Goal: Communication & Community: Answer question/provide support

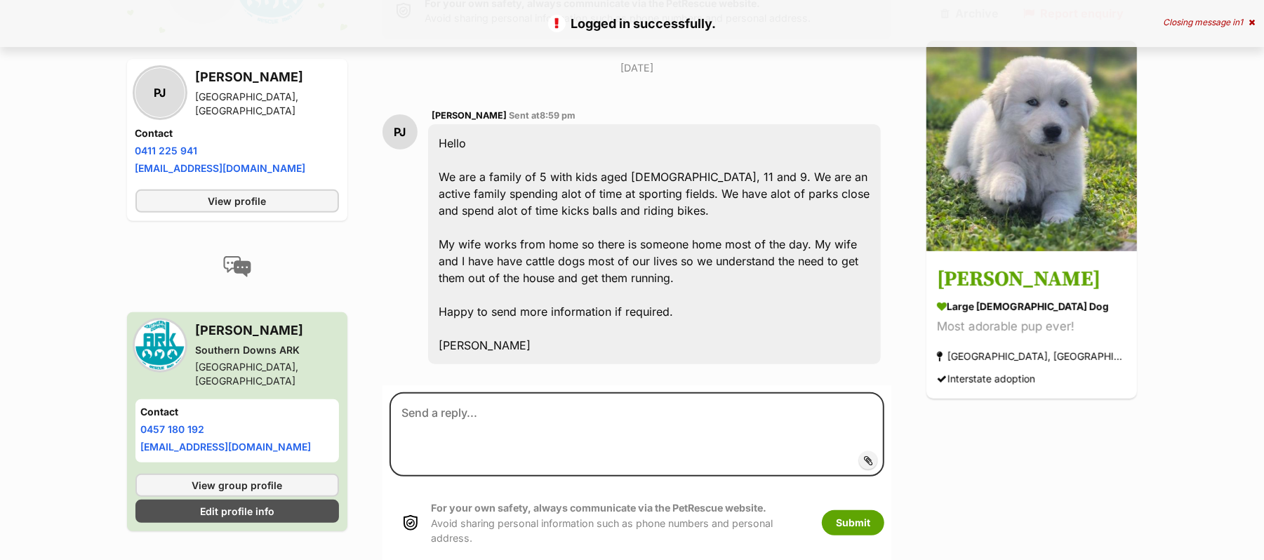
scroll to position [374, 0]
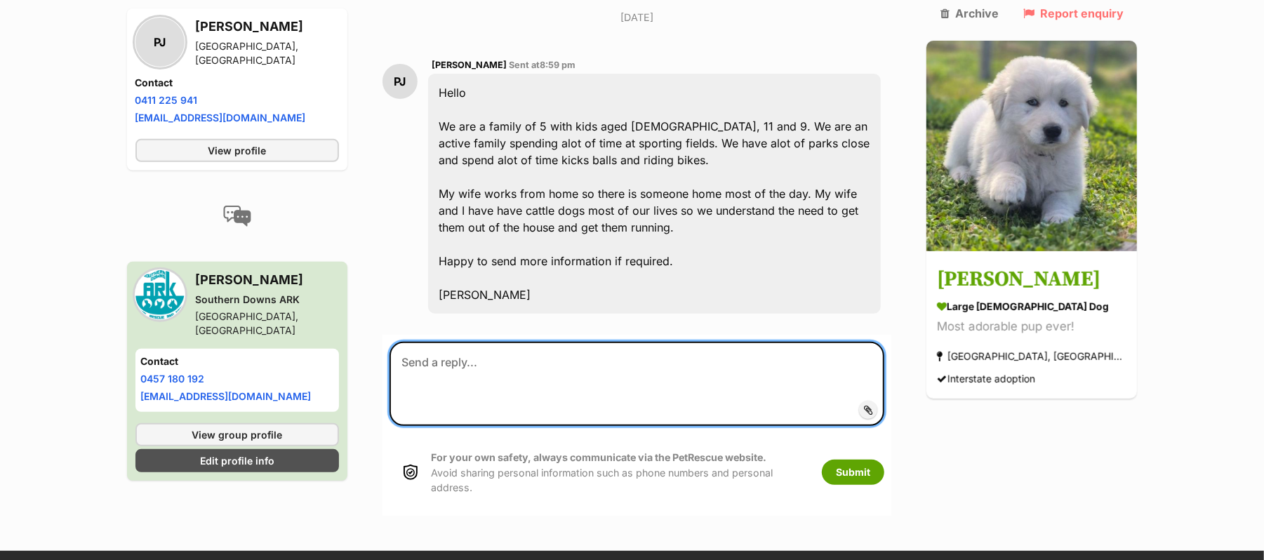
click at [519, 386] on textarea at bounding box center [638, 384] width 496 height 84
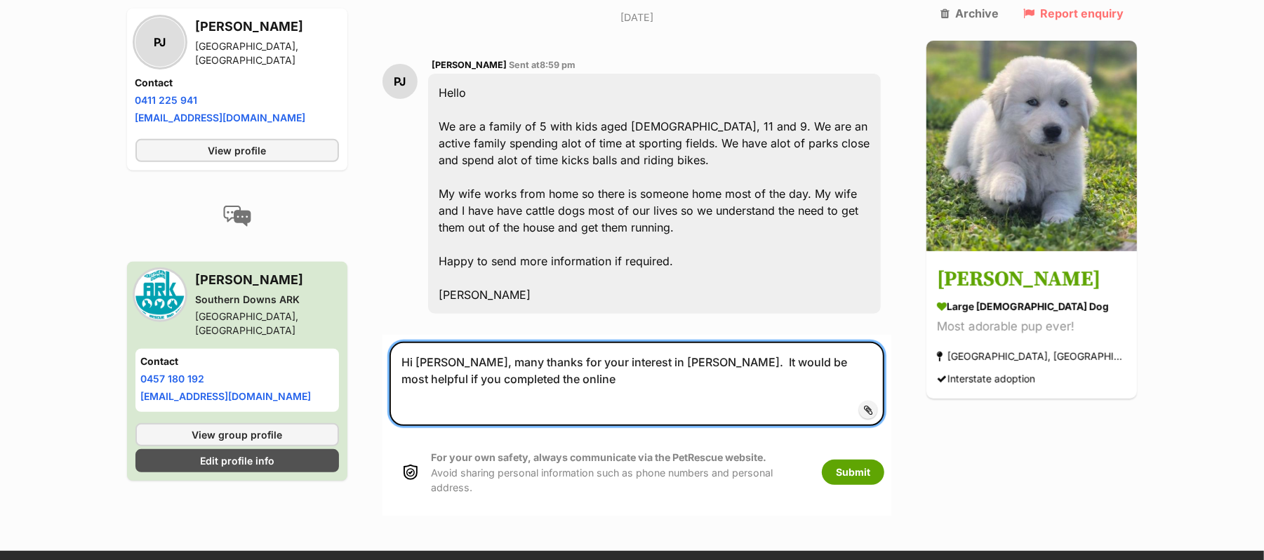
paste textarea "The first step in our process is to complete the online adoption application he…"
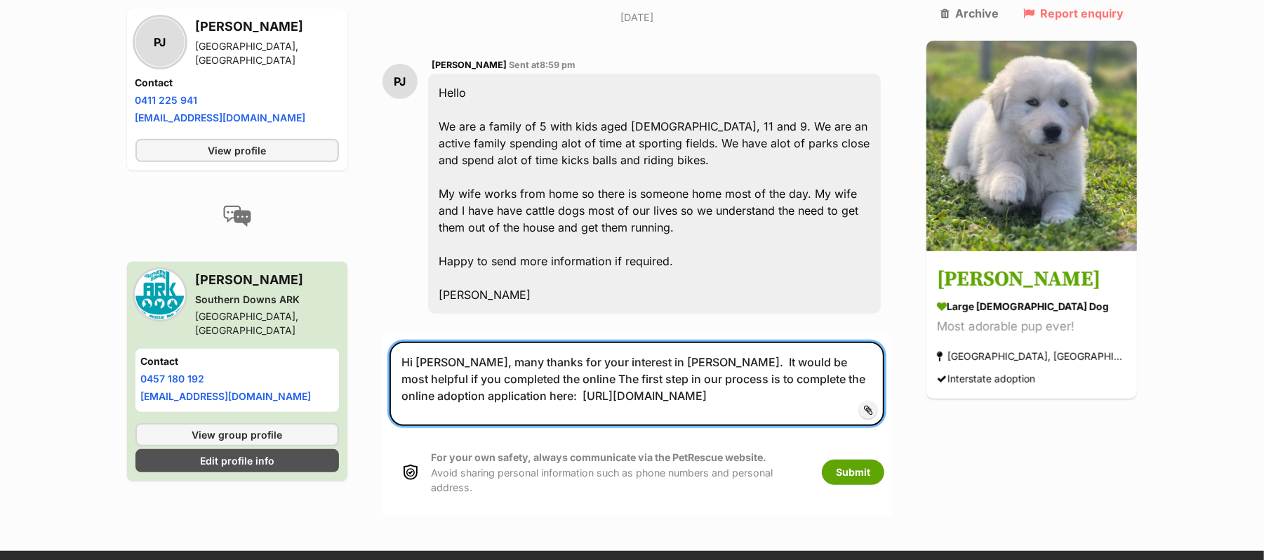
drag, startPoint x: 446, startPoint y: 401, endPoint x: 733, endPoint y: 397, distance: 287.1
click at [733, 397] on textarea "Hi Paul, many thanks for your interest in Larry. It would be most helpful if yo…" at bounding box center [638, 384] width 496 height 84
click at [421, 425] on textarea "Hi Paul, many thanks for your interest in Larry. It would be most helpful if yo…" at bounding box center [638, 384] width 496 height 84
click at [885, 397] on textarea "Hi Paul, many thanks for your interest in Larry. It would be most helpful if yo…" at bounding box center [638, 384] width 496 height 84
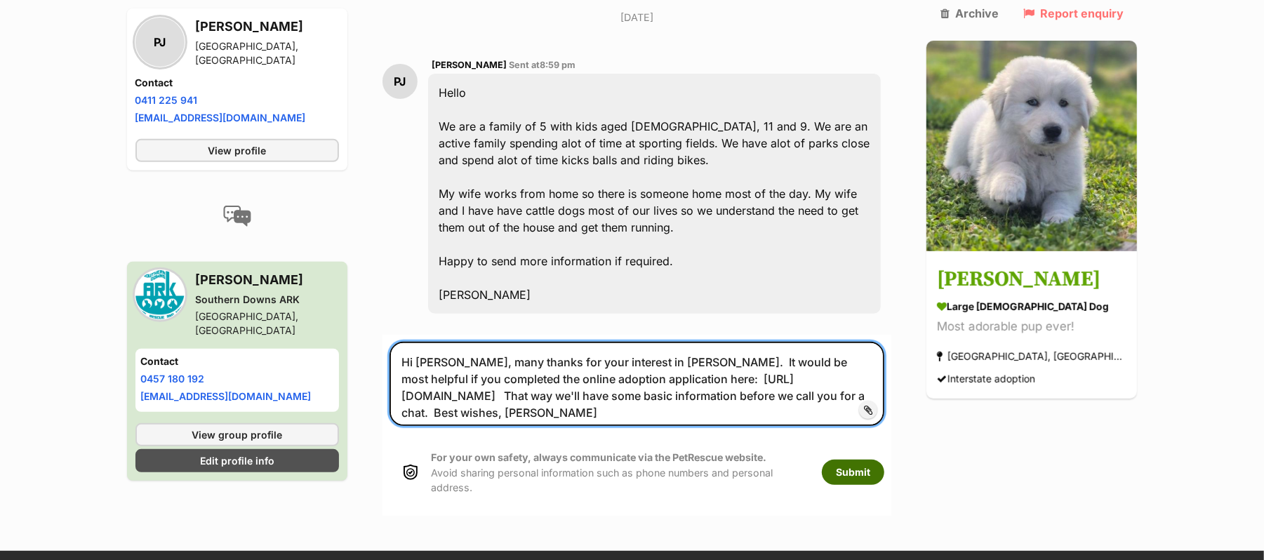
type textarea "Hi Paul, many thanks for your interest in Larry. It would be most helpful if yo…"
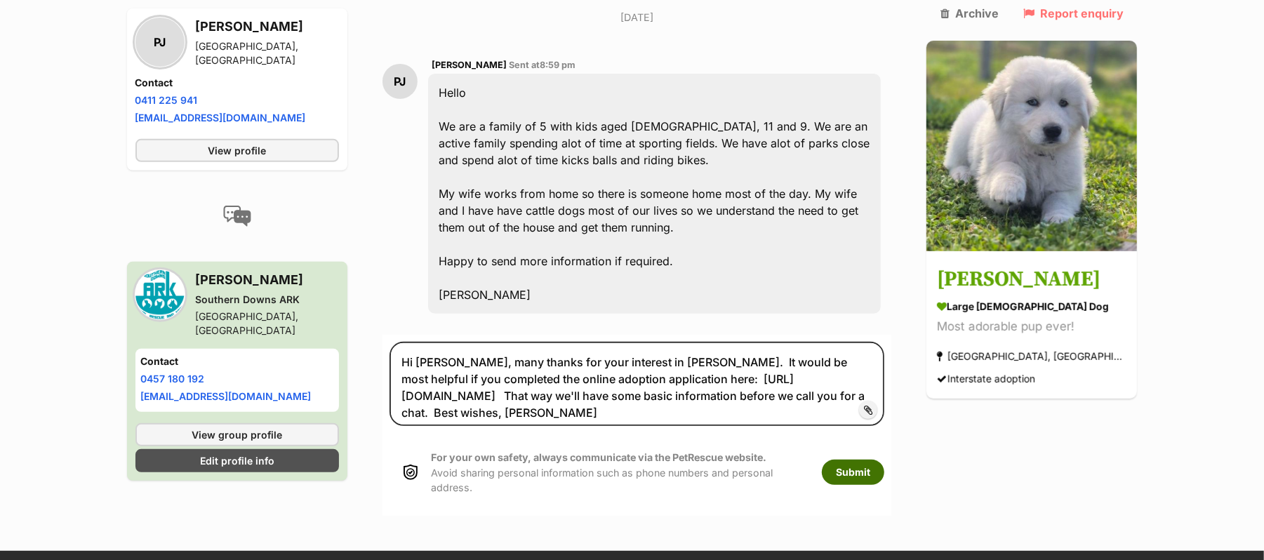
click at [877, 485] on button "Submit" at bounding box center [853, 472] width 62 height 25
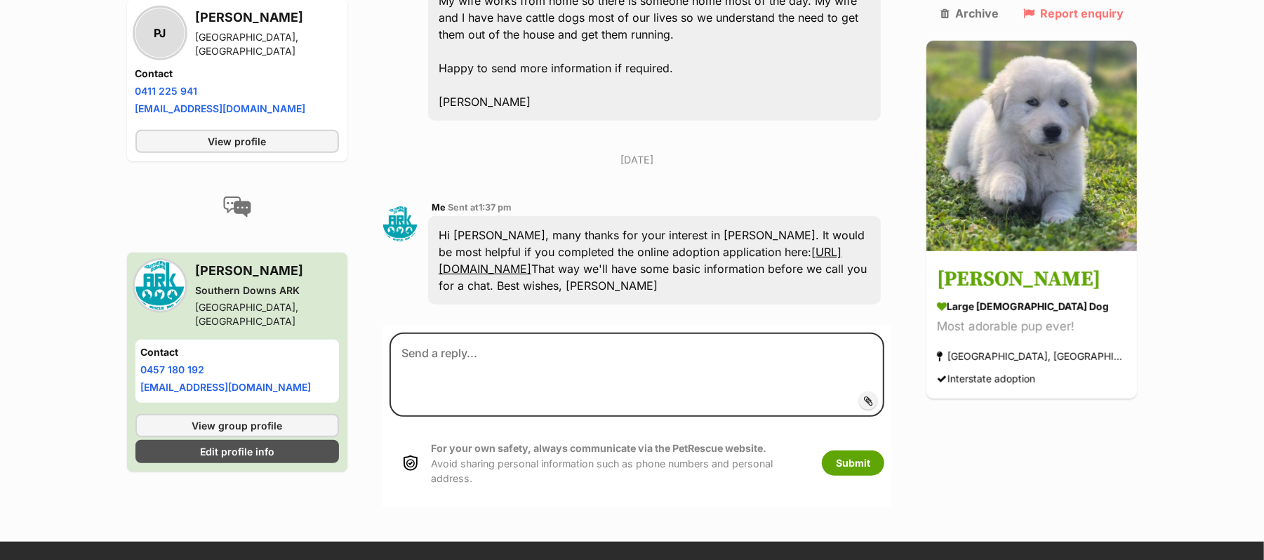
scroll to position [568, 0]
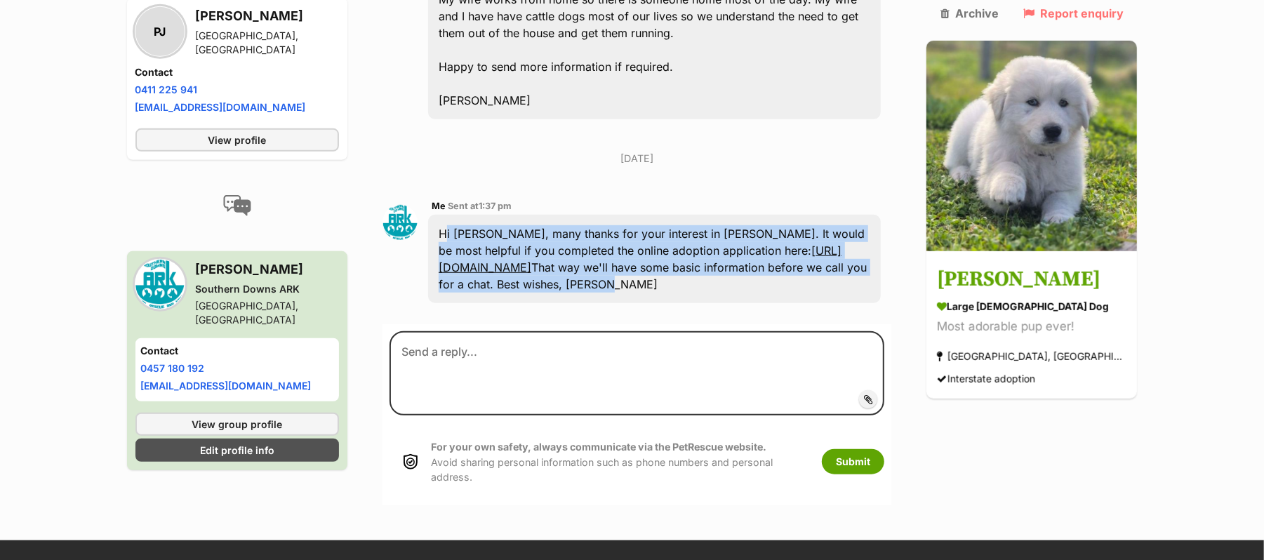
drag, startPoint x: 452, startPoint y: 262, endPoint x: 802, endPoint y: 309, distance: 352.7
click at [802, 303] on div "Hi Paul, many thanks for your interest in Larry. It would be most helpful if yo…" at bounding box center [654, 259] width 453 height 88
copy div "Hi Paul, many thanks for your interest in Larry. It would be most helpful if yo…"
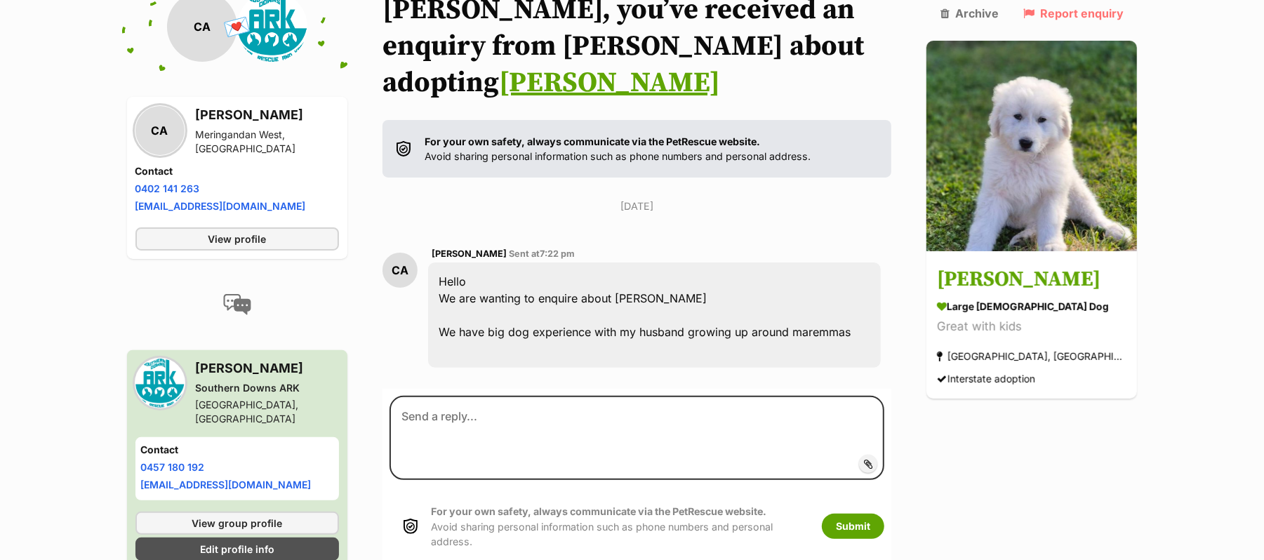
scroll to position [187, 0]
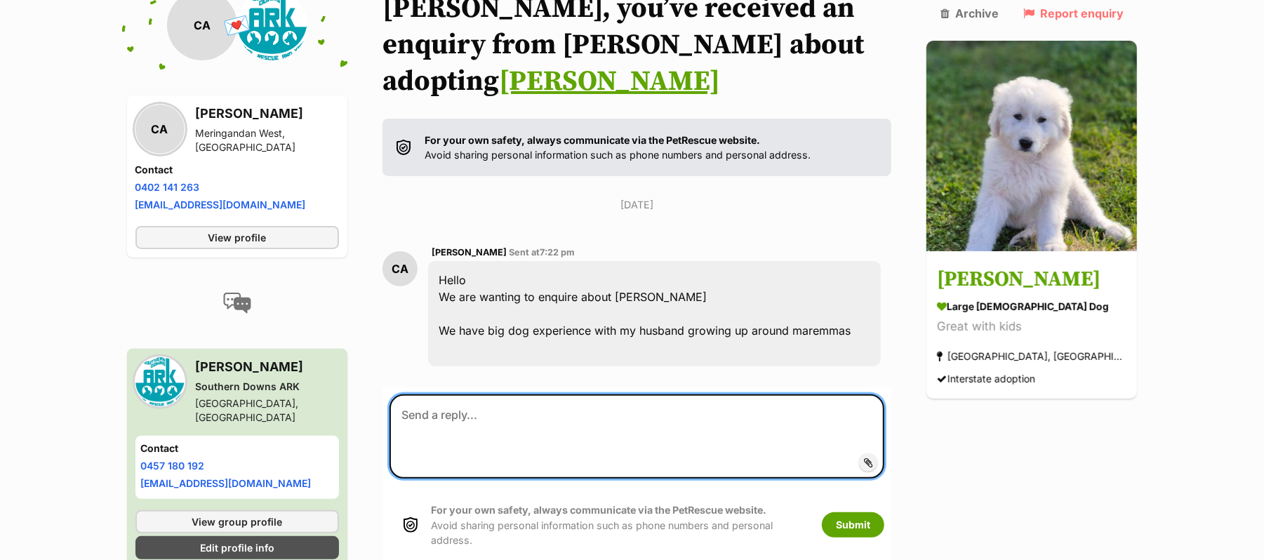
click at [460, 441] on textarea at bounding box center [638, 436] width 496 height 84
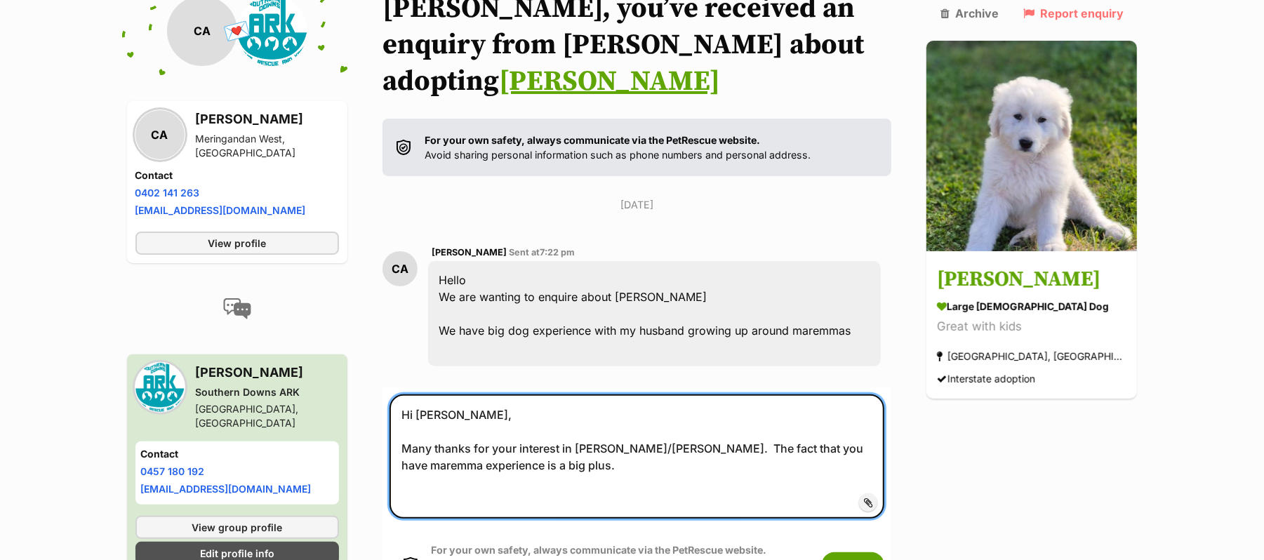
paste textarea "Hi Paul, many thanks for your interest in Larry. It would be most helpful if yo…"
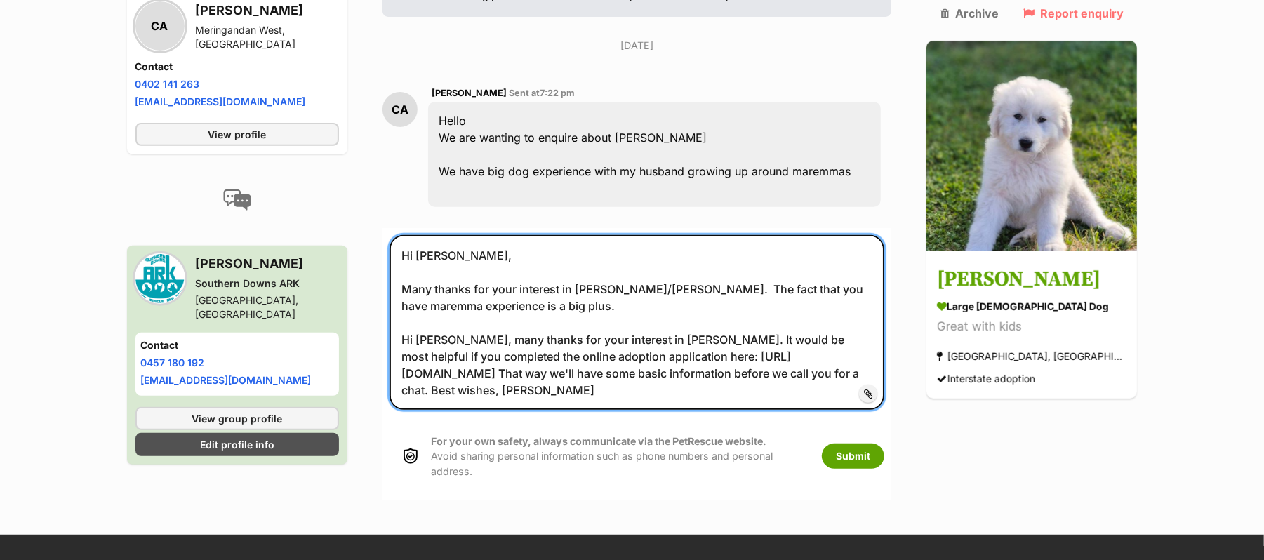
scroll to position [375, 0]
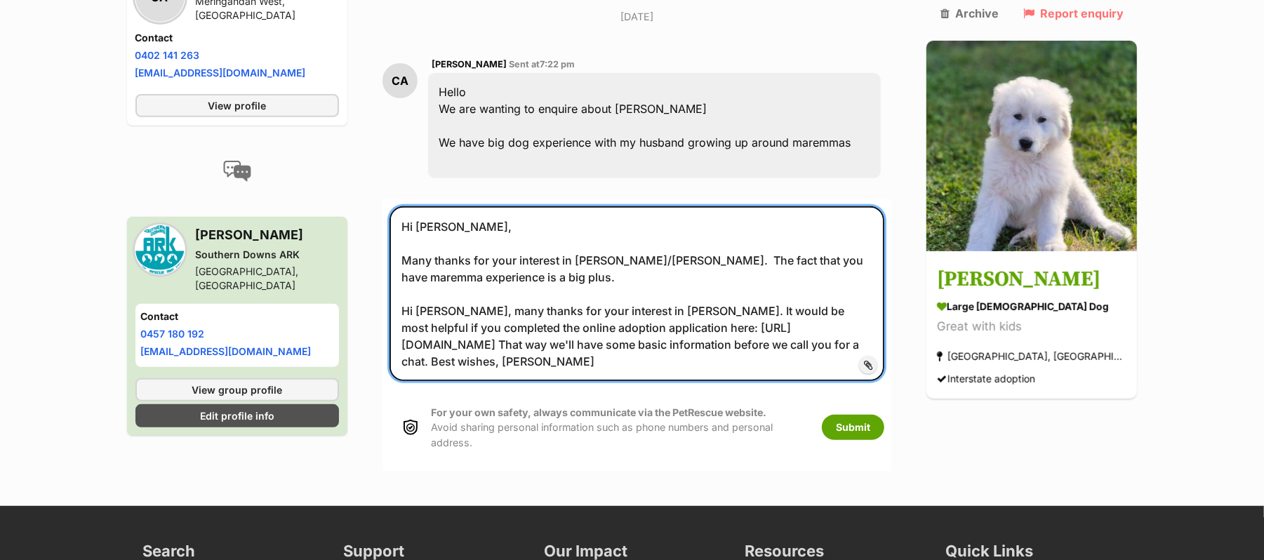
drag, startPoint x: 411, startPoint y: 327, endPoint x: 862, endPoint y: 343, distance: 450.9
click at [862, 343] on textarea "Hi Christine, Many thanks for your interest in Clarissa/Larry. The fact that yo…" at bounding box center [638, 293] width 496 height 175
paste textarea "That way we'll have some basic information before we call you for a chat. Best …"
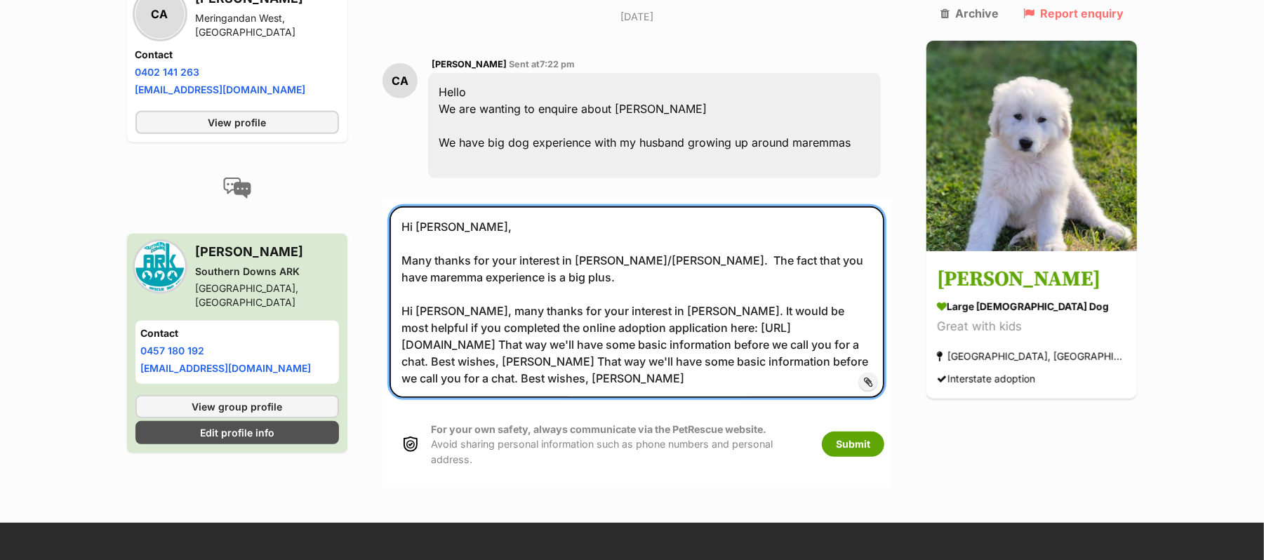
drag, startPoint x: 411, startPoint y: 335, endPoint x: 884, endPoint y: 335, distance: 473.0
click at [884, 335] on textarea "Hi Christine, Many thanks for your interest in Clarissa/Larry. The fact that yo…" at bounding box center [638, 302] width 496 height 192
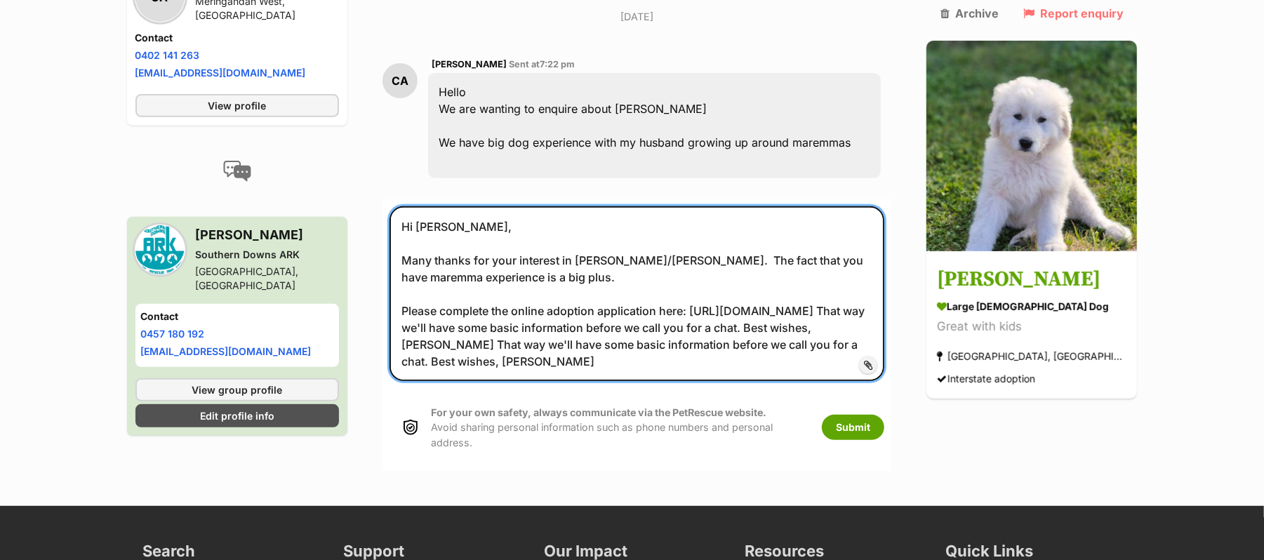
drag, startPoint x: 734, startPoint y: 366, endPoint x: 745, endPoint y: 385, distance: 21.1
click at [745, 381] on textarea "Hi Christine, Many thanks for your interest in Clarissa/Larry. The fact that yo…" at bounding box center [638, 293] width 496 height 175
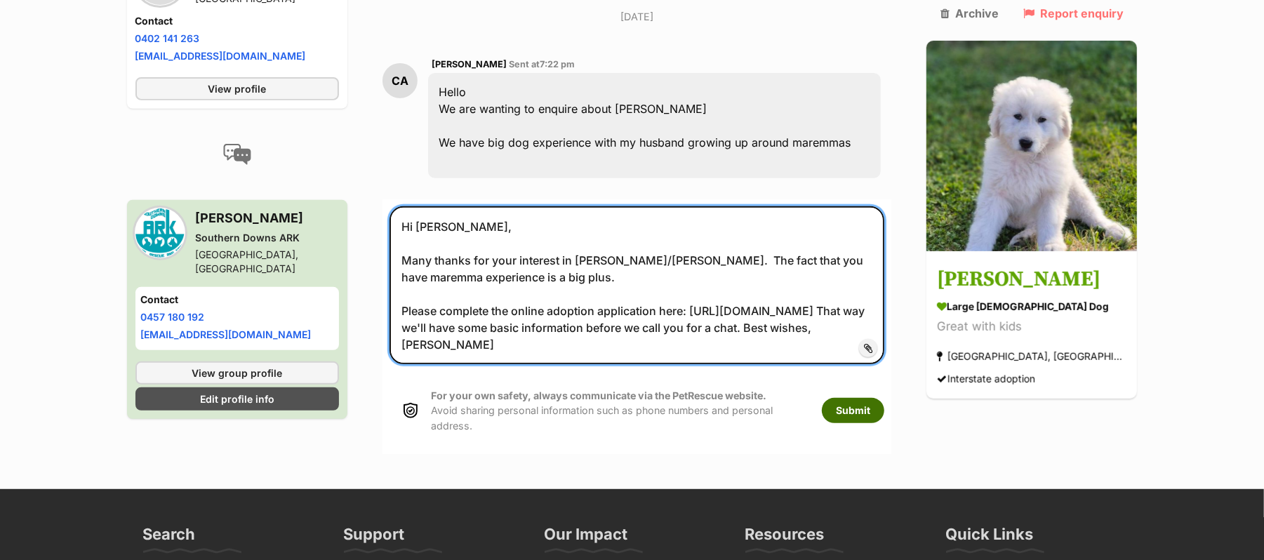
type textarea "Hi Christine, Many thanks for your interest in Clarissa/Larry. The fact that yo…"
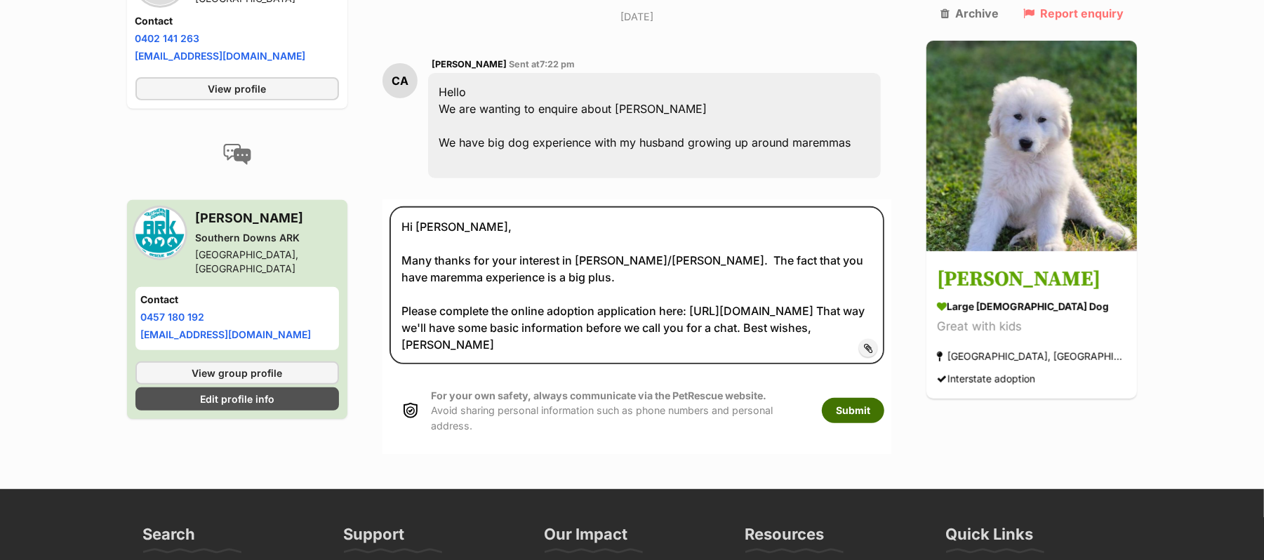
click at [875, 423] on button "Submit" at bounding box center [853, 410] width 62 height 25
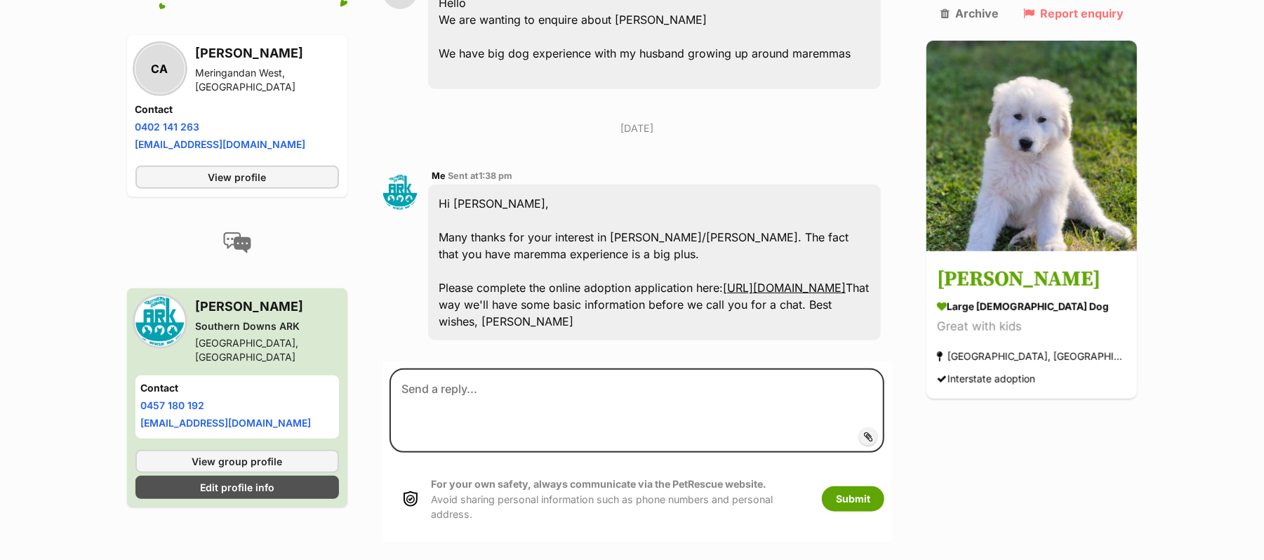
scroll to position [467, 0]
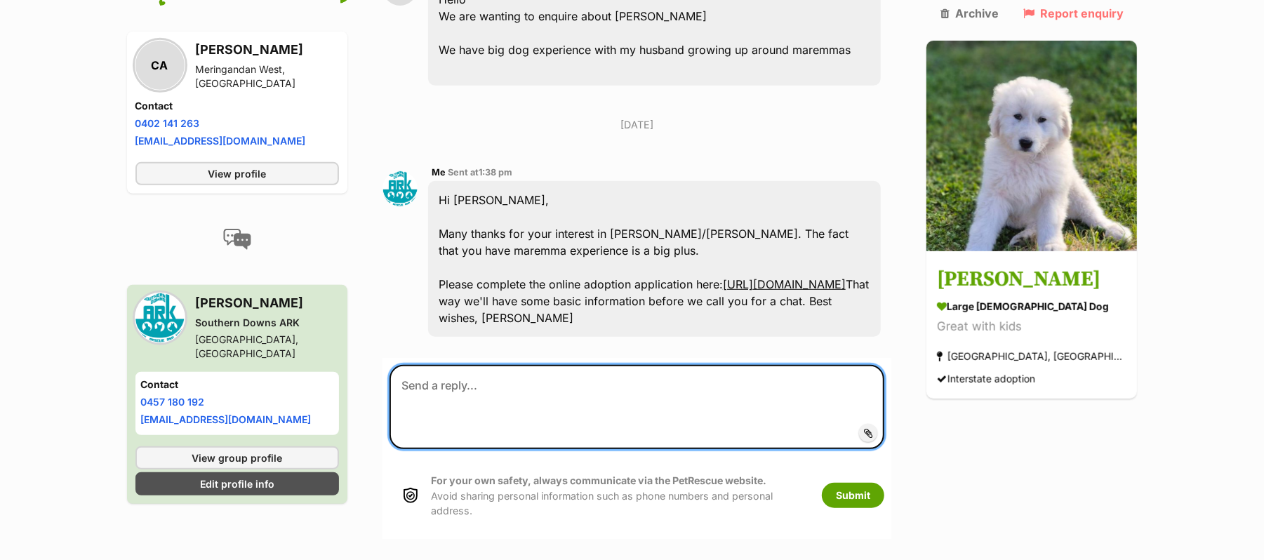
click at [546, 425] on textarea at bounding box center [638, 407] width 496 height 84
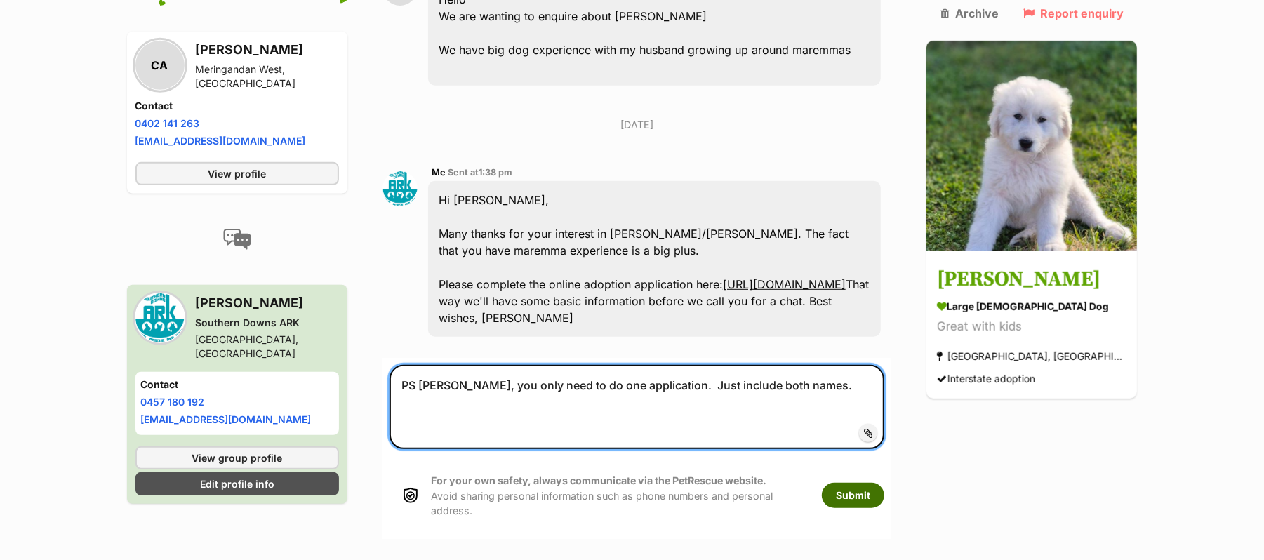
type textarea "PS [PERSON_NAME], you only need to do one application. Just include both names."
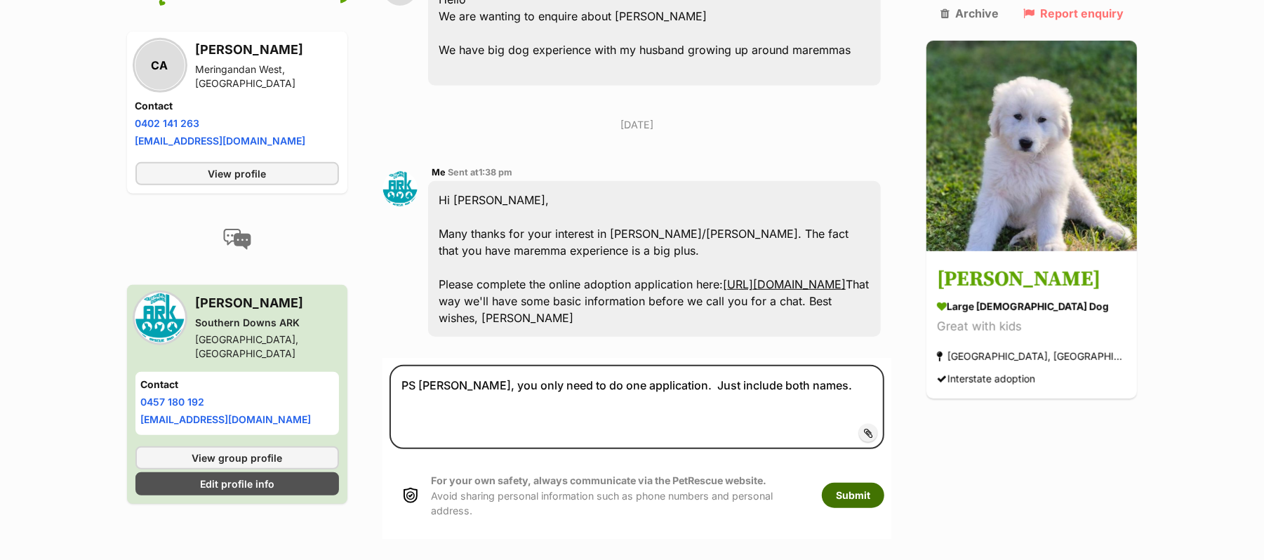
click at [882, 508] on button "Submit" at bounding box center [853, 495] width 62 height 25
